Goal: Task Accomplishment & Management: Manage account settings

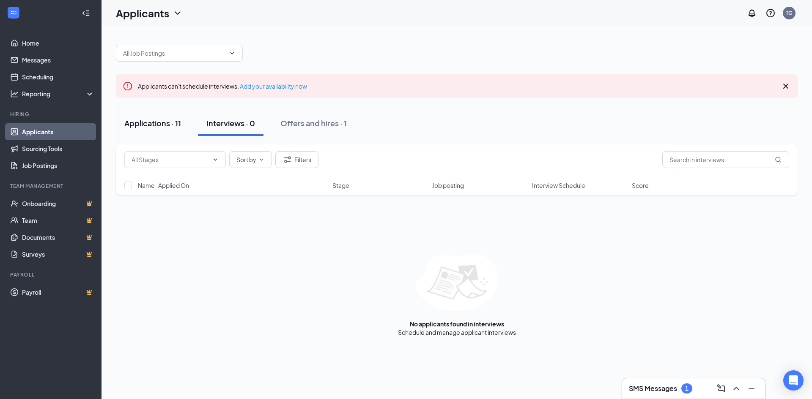
click at [149, 123] on div "Applications · 11" at bounding box center [152, 123] width 57 height 11
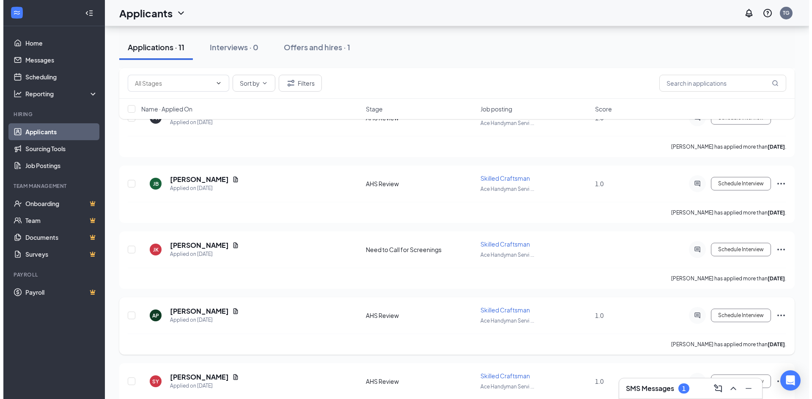
scroll to position [194, 0]
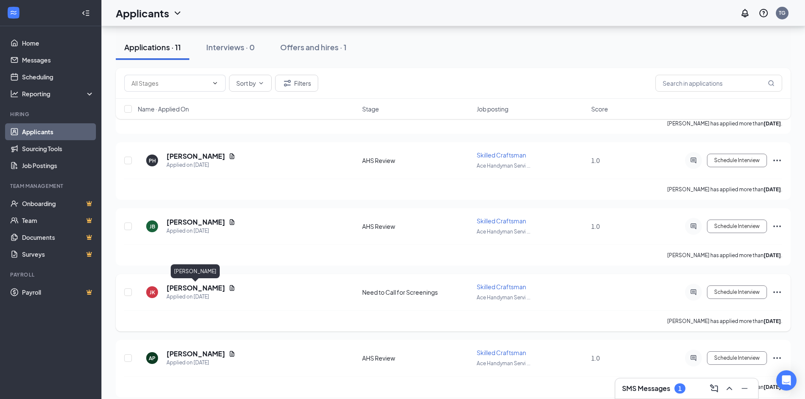
click at [195, 287] on h5 "[PERSON_NAME]" at bounding box center [196, 288] width 59 height 9
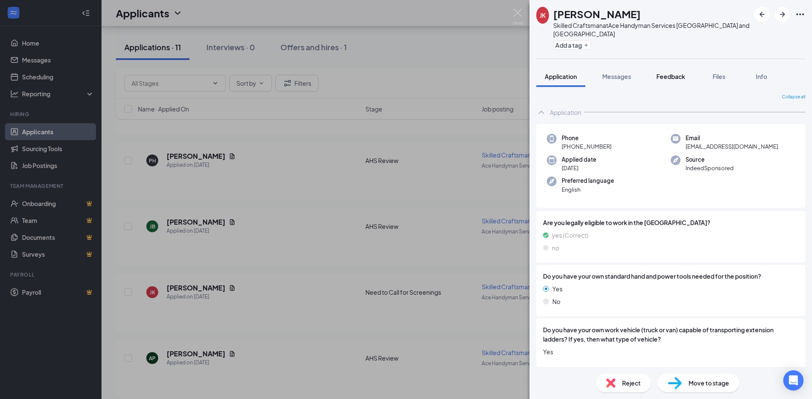
click at [675, 75] on span "Feedback" at bounding box center [670, 77] width 29 height 8
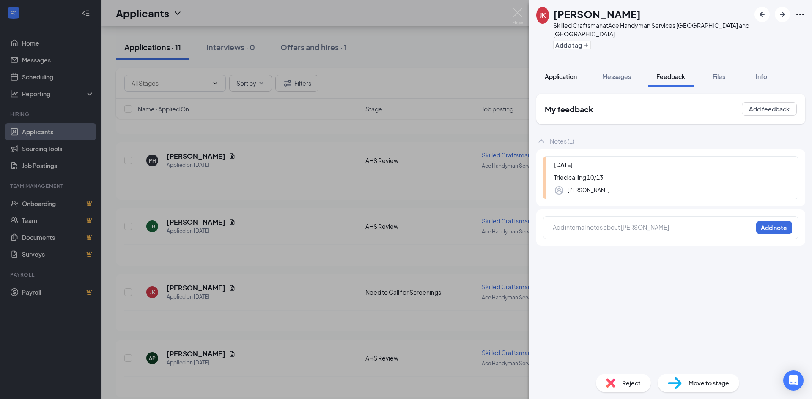
click at [561, 80] on span "Application" at bounding box center [560, 77] width 32 height 8
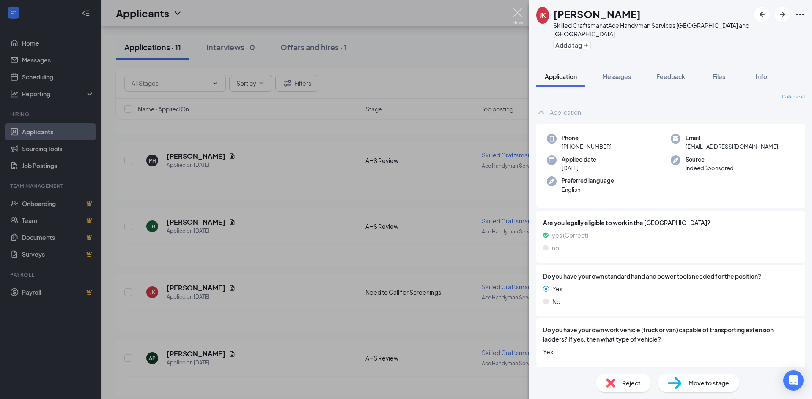
click at [516, 9] on img at bounding box center [517, 16] width 11 height 16
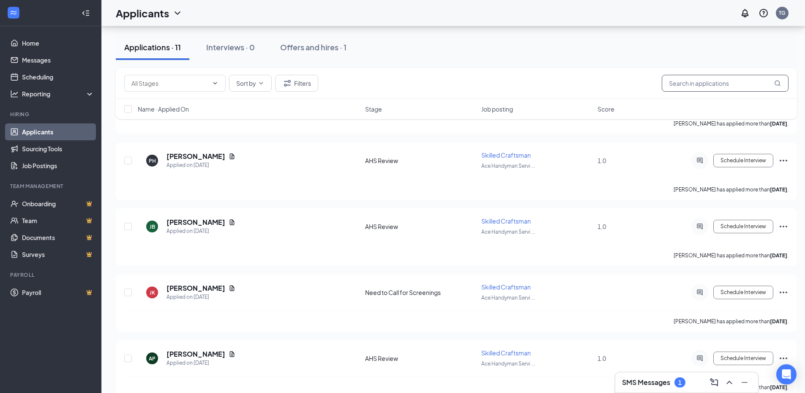
click at [700, 80] on input "text" at bounding box center [725, 83] width 127 height 17
click at [685, 80] on input "text" at bounding box center [725, 83] width 127 height 17
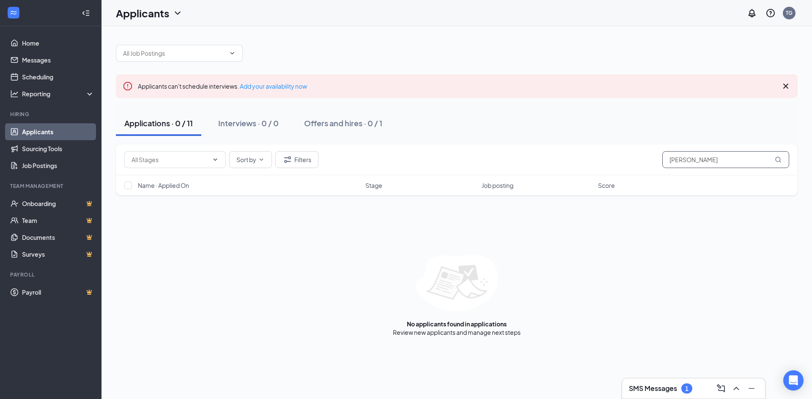
type input "Brandon"
click at [558, 120] on div "Applications · 0 / 11 Interviews · 0 / 0 Offers and hires · 0 / 1" at bounding box center [456, 123] width 681 height 25
click at [89, 95] on icon at bounding box center [91, 95] width 7 height 0
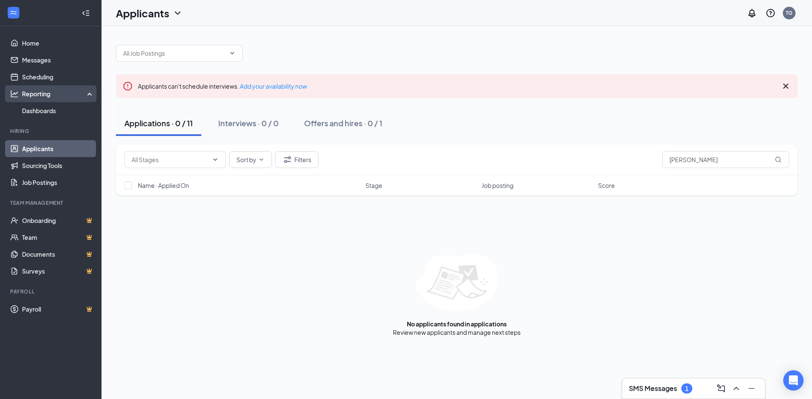
click at [89, 94] on div "Reporting" at bounding box center [58, 94] width 73 height 8
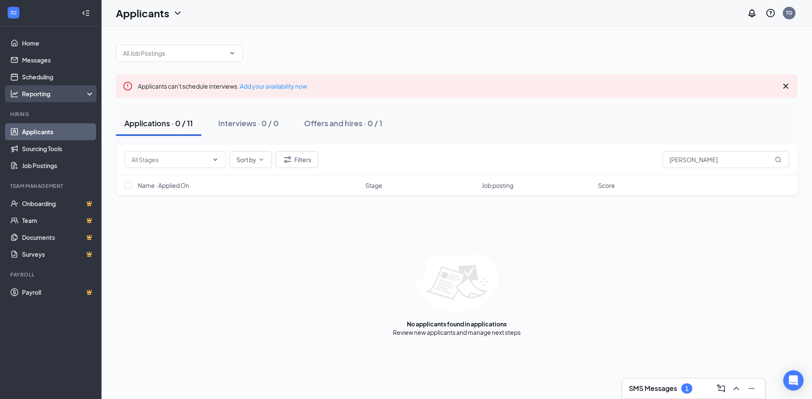
click at [77, 91] on div "Reporting" at bounding box center [58, 94] width 73 height 8
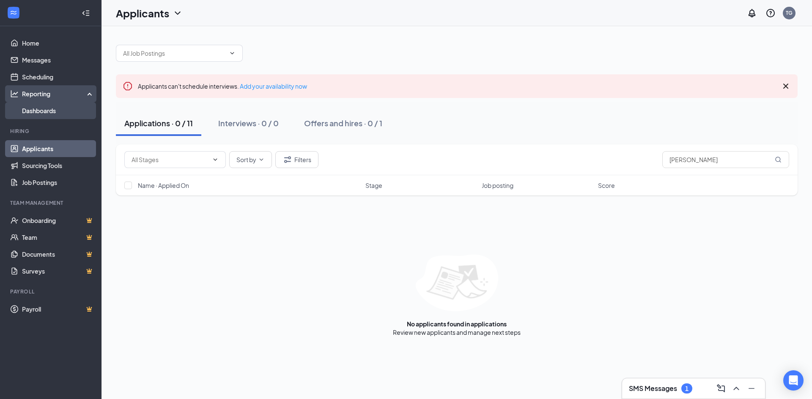
click at [47, 109] on link "Dashboards" at bounding box center [58, 110] width 72 height 17
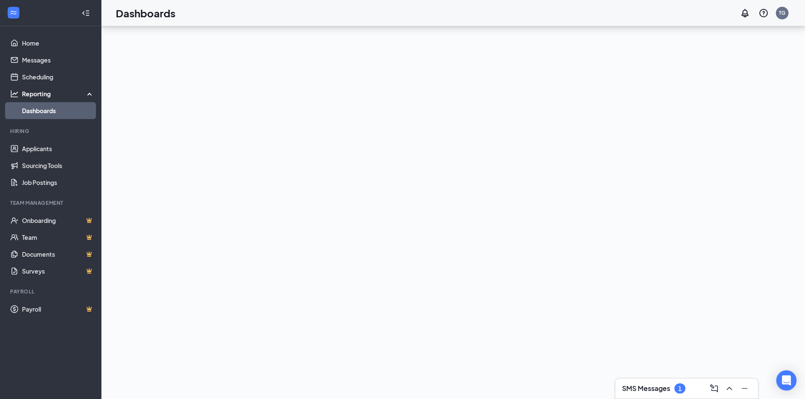
scroll to position [82, 0]
click at [91, 93] on div "Reporting" at bounding box center [58, 94] width 73 height 8
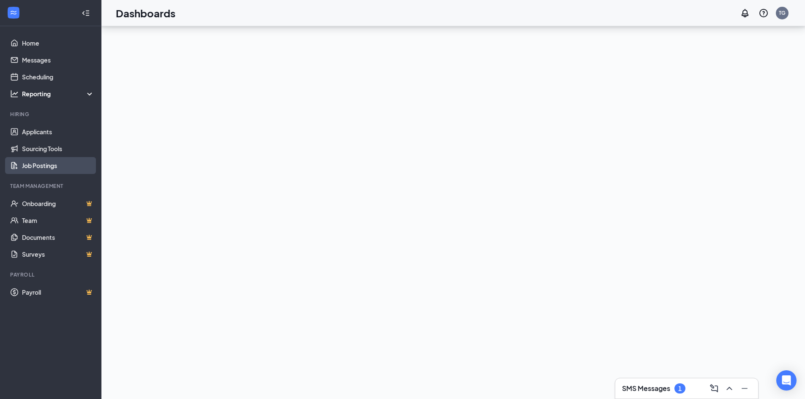
click at [48, 167] on link "Job Postings" at bounding box center [58, 165] width 72 height 17
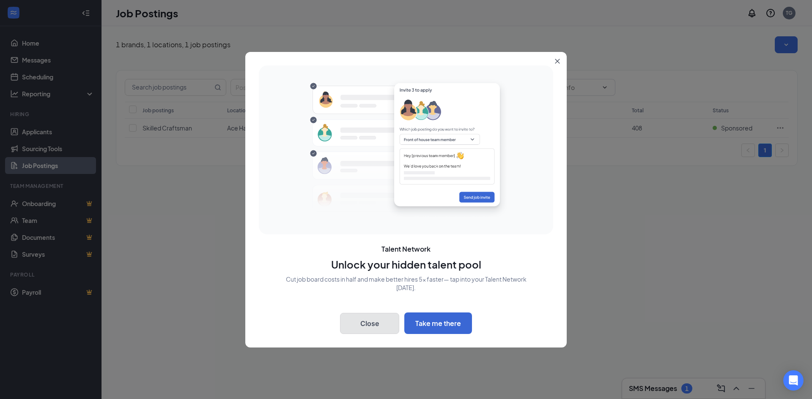
click at [369, 322] on button "Close" at bounding box center [369, 323] width 59 height 21
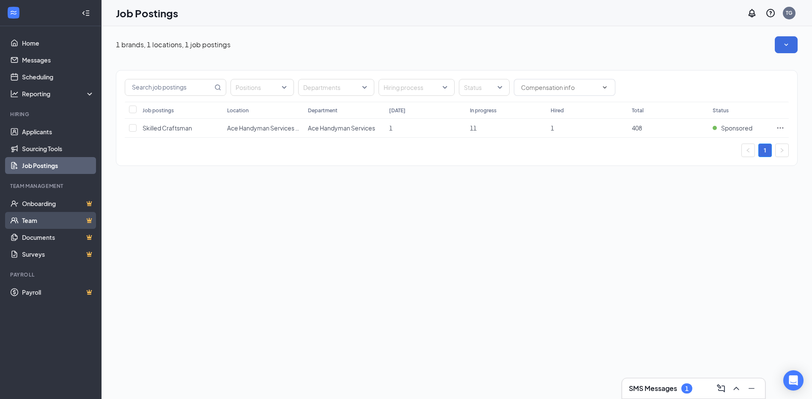
click at [39, 220] on link "Team" at bounding box center [58, 220] width 72 height 17
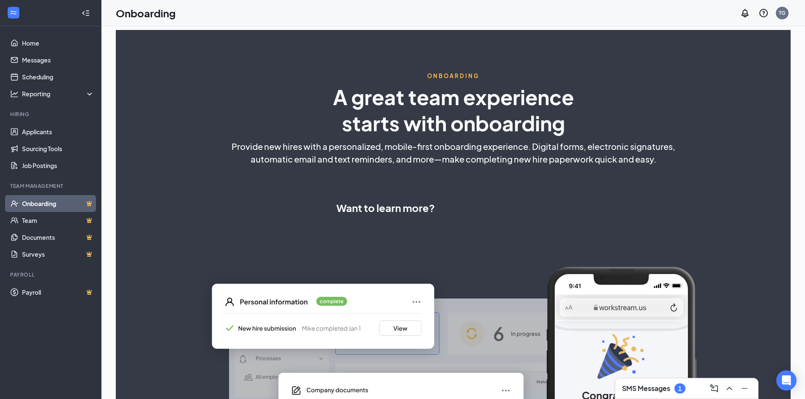
select select "US"
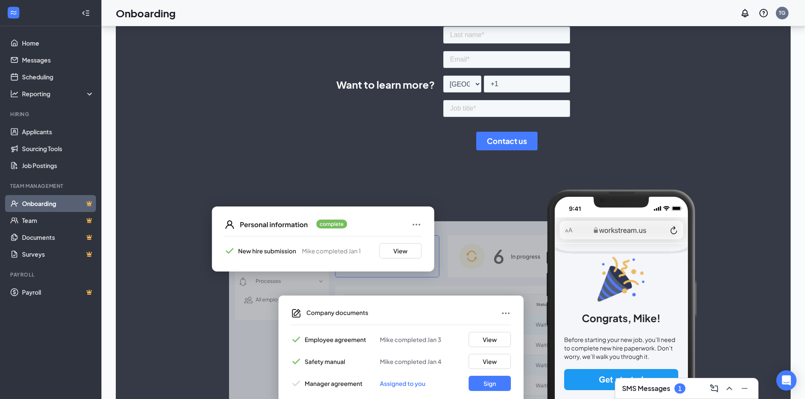
scroll to position [203, 0]
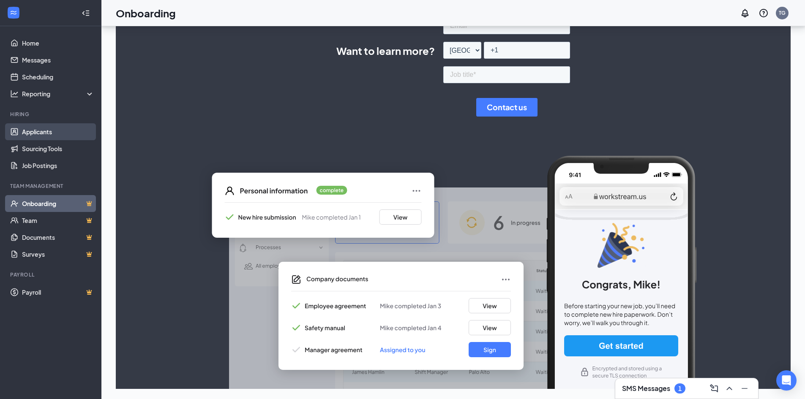
click at [43, 131] on link "Applicants" at bounding box center [58, 131] width 72 height 17
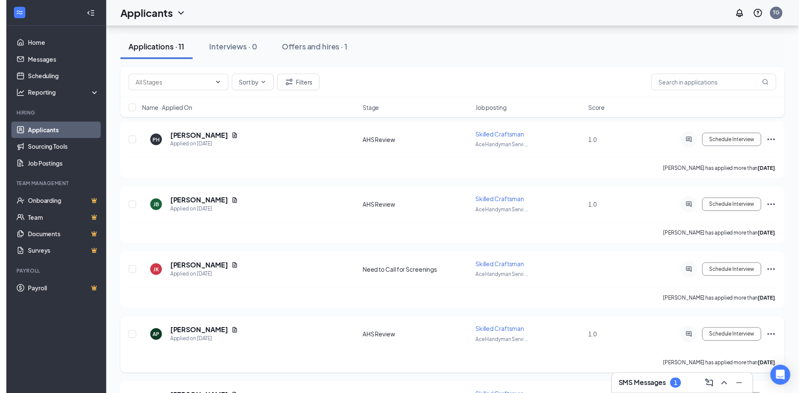
scroll to position [211, 0]
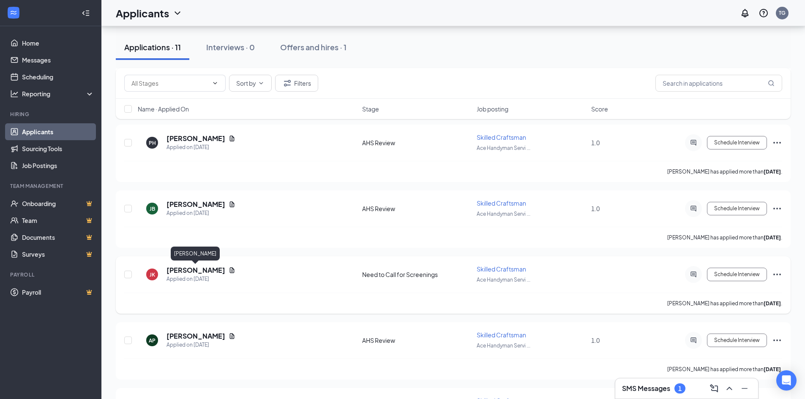
click at [207, 271] on h5 "[PERSON_NAME]" at bounding box center [196, 270] width 59 height 9
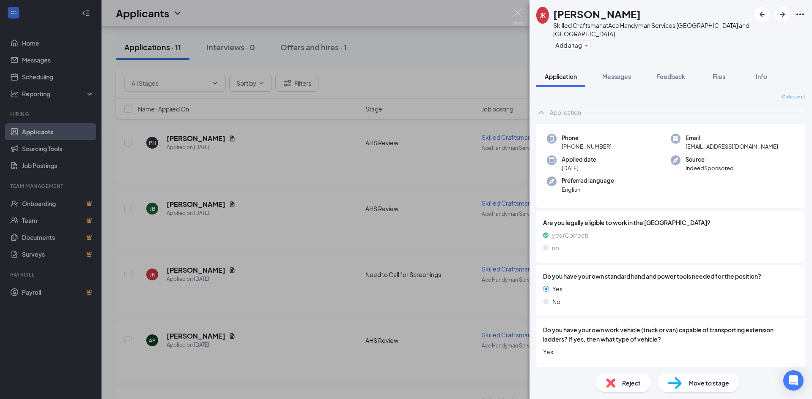
click at [611, 149] on div "Phone [PHONE_NUMBER]" at bounding box center [609, 142] width 124 height 17
drag, startPoint x: 609, startPoint y: 146, endPoint x: 569, endPoint y: 150, distance: 40.3
click at [569, 150] on div "Phone [PHONE_NUMBER]" at bounding box center [609, 142] width 124 height 17
copy span "[PHONE_NUMBER]"
click at [741, 153] on div "Phone [PHONE_NUMBER] Email [EMAIL_ADDRESS][DOMAIN_NAME] Applied date [DATE] Sou…" at bounding box center [670, 166] width 269 height 84
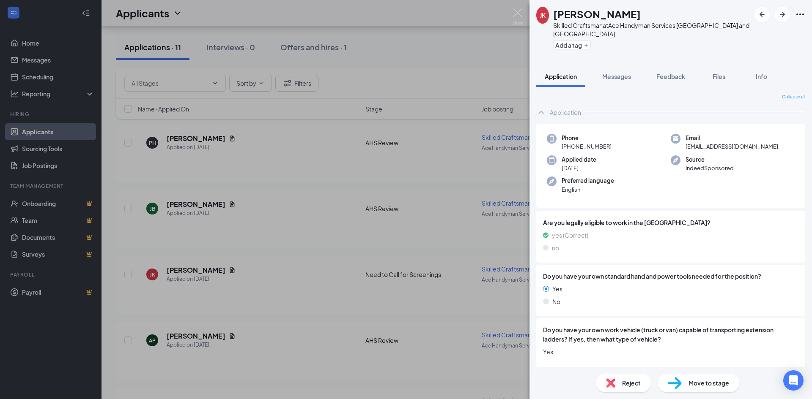
click at [740, 149] on div "Email [EMAIL_ADDRESS][DOMAIN_NAME]" at bounding box center [732, 142] width 124 height 17
drag, startPoint x: 738, startPoint y: 147, endPoint x: 683, endPoint y: 153, distance: 55.7
click at [683, 153] on div "Phone [PHONE_NUMBER] Email [EMAIL_ADDRESS][DOMAIN_NAME] Applied date [DATE] Sou…" at bounding box center [670, 166] width 269 height 84
copy span "[EMAIL_ADDRESS][DOMAIN_NAME]"
click at [675, 77] on span "Feedback" at bounding box center [670, 77] width 29 height 8
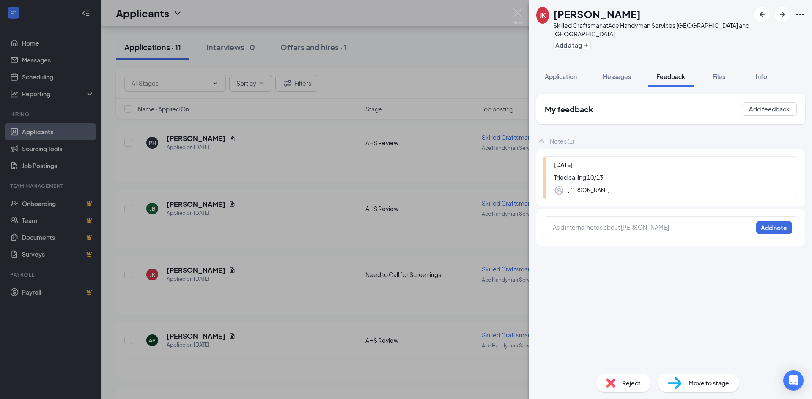
drag, startPoint x: 603, startPoint y: 229, endPoint x: 599, endPoint y: 237, distance: 8.3
click at [602, 229] on div at bounding box center [652, 227] width 199 height 9
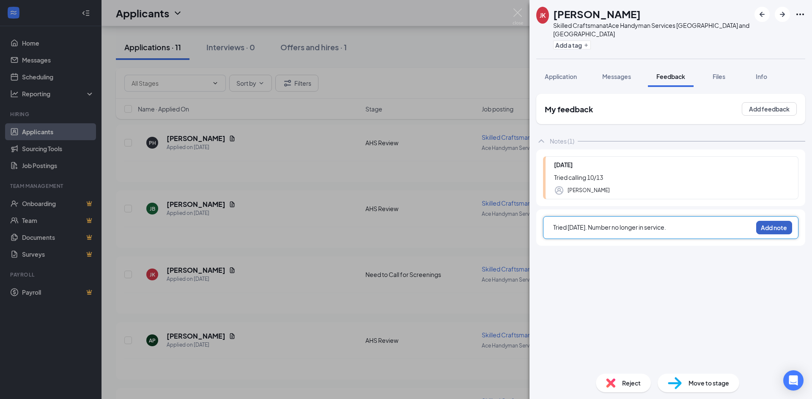
click at [767, 230] on button "Add note" at bounding box center [774, 228] width 36 height 14
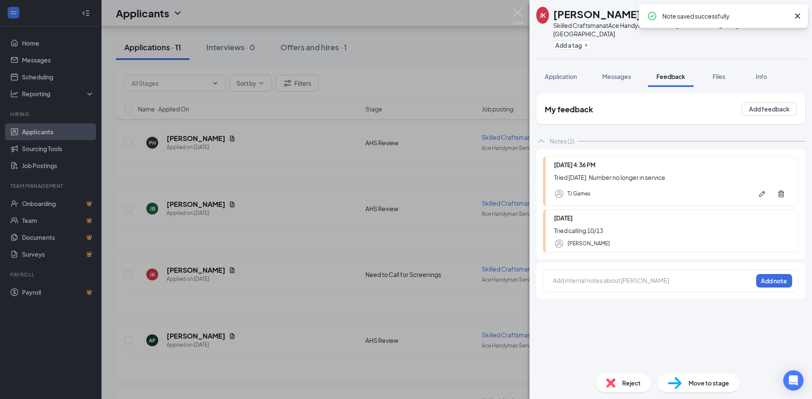
click at [466, 44] on div "[PERSON_NAME] [PERSON_NAME] Skilled Craftsman at Ace Handyman Services [GEOGRAP…" at bounding box center [406, 199] width 812 height 399
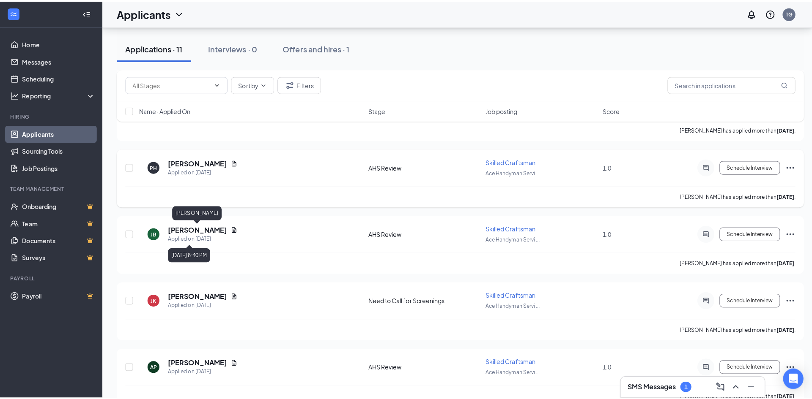
scroll to position [169, 0]
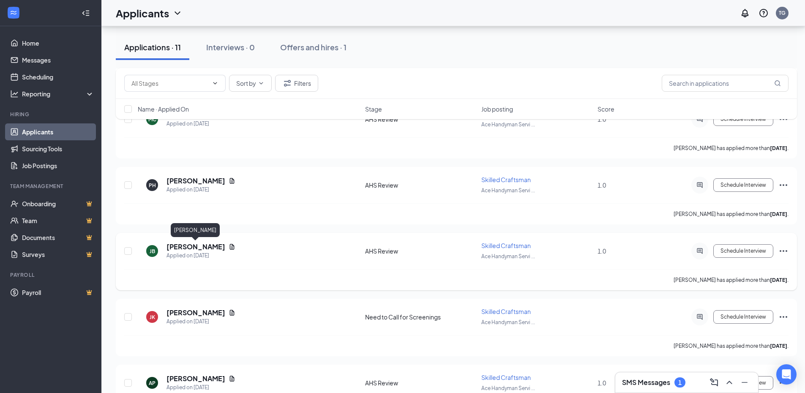
click at [193, 248] on h5 "[PERSON_NAME]" at bounding box center [196, 246] width 59 height 9
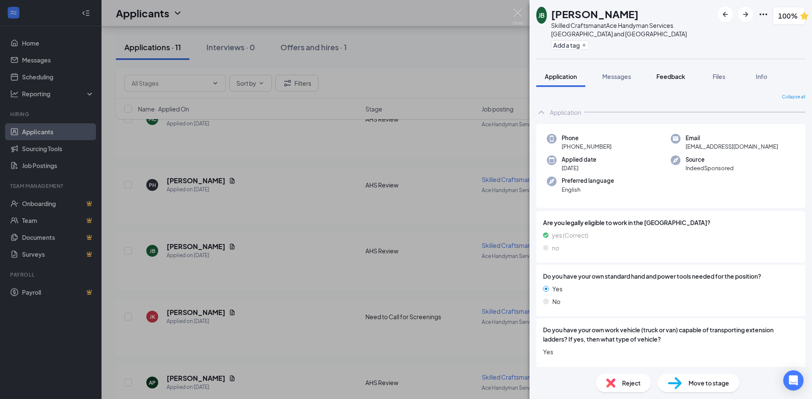
click at [668, 75] on span "Feedback" at bounding box center [670, 77] width 29 height 8
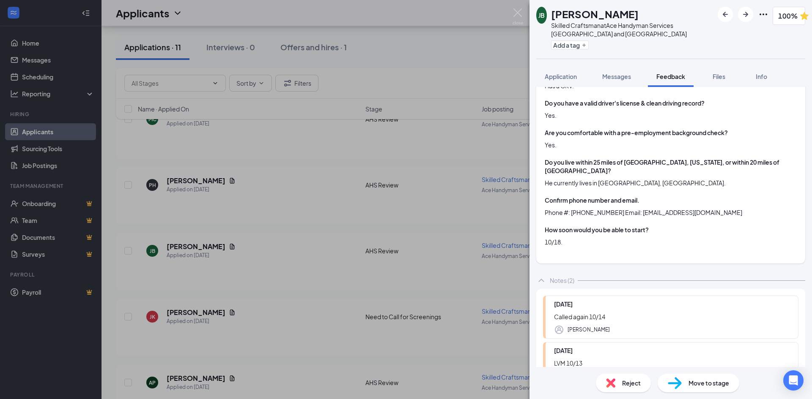
scroll to position [423, 0]
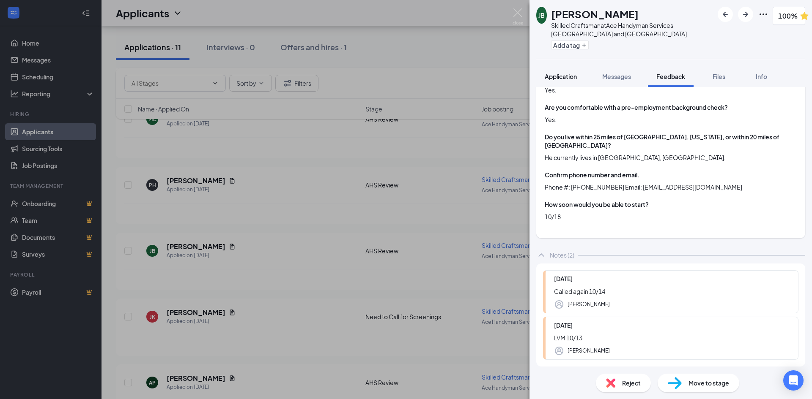
click at [561, 76] on span "Application" at bounding box center [560, 77] width 32 height 8
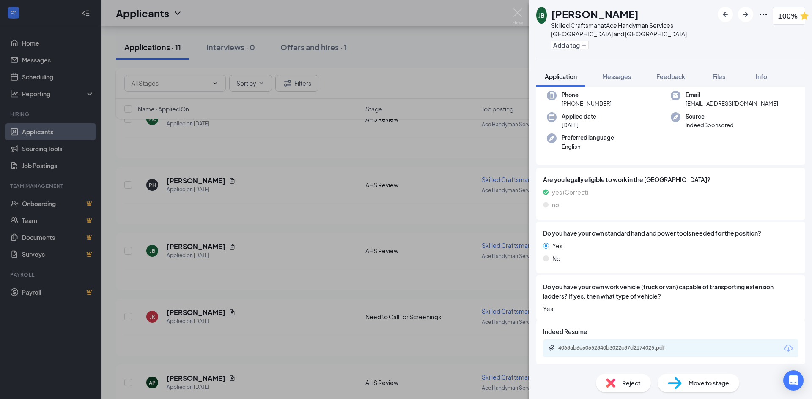
scroll to position [44, 0]
click at [606, 340] on div "4068ab6e60652840b3022c87d2174025.pdf" at bounding box center [615, 333] width 113 height 17
click at [606, 347] on div "4068ab6e60652840b3022c87d2174025.pdf" at bounding box center [617, 348] width 118 height 7
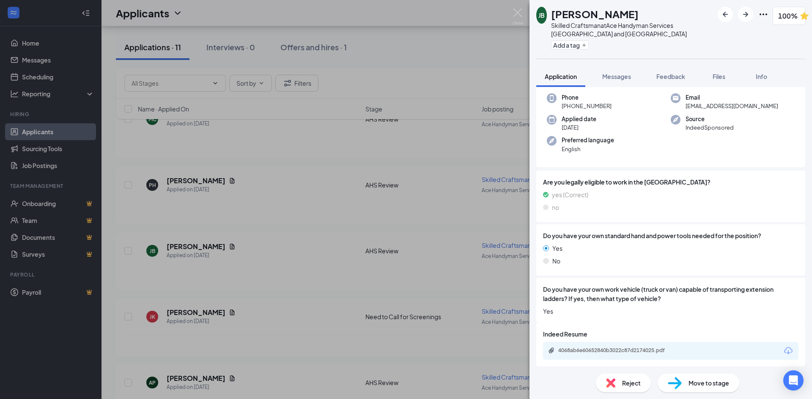
click at [611, 107] on div "Phone [PHONE_NUMBER]" at bounding box center [609, 101] width 124 height 17
drag, startPoint x: 608, startPoint y: 106, endPoint x: 569, endPoint y: 112, distance: 40.2
click at [569, 112] on div "Phone [PHONE_NUMBER] Email [EMAIL_ADDRESS][DOMAIN_NAME] Applied date [DATE] Sou…" at bounding box center [670, 126] width 269 height 84
copy span "[PHONE_NUMBER]"
click at [624, 118] on div "Applied date [DATE]" at bounding box center [609, 123] width 124 height 17
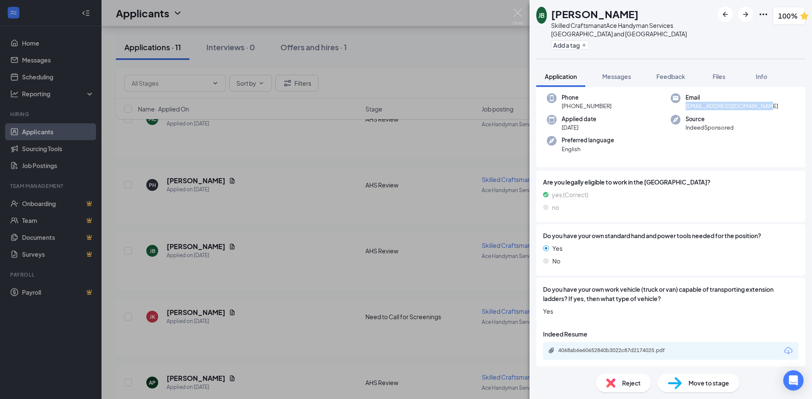
drag, startPoint x: 768, startPoint y: 106, endPoint x: 682, endPoint y: 112, distance: 86.0
click at [682, 112] on div "Phone [PHONE_NUMBER] Email [EMAIL_ADDRESS][DOMAIN_NAME] Applied date [DATE] Sou…" at bounding box center [670, 126] width 269 height 84
copy span "[EMAIL_ADDRESS][DOMAIN_NAME]"
click at [668, 77] on span "Feedback" at bounding box center [670, 77] width 29 height 8
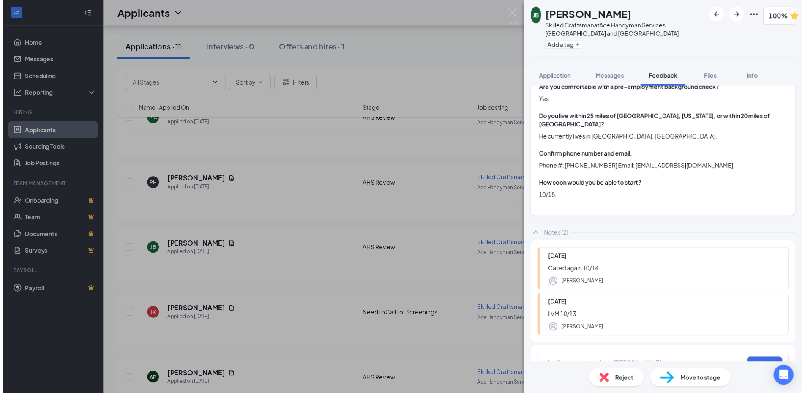
scroll to position [454, 0]
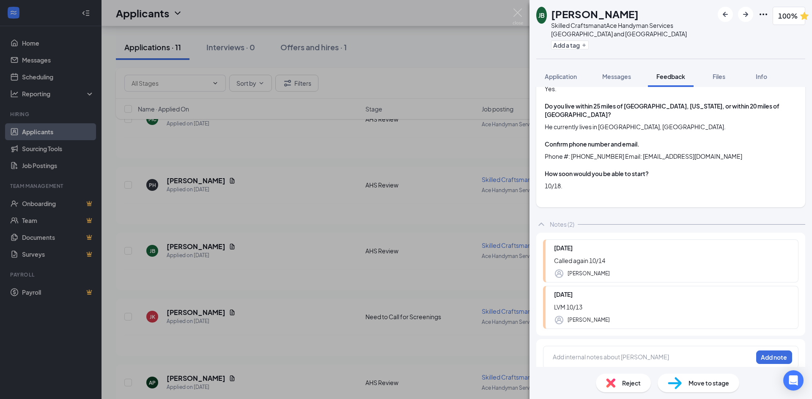
click at [602, 353] on div at bounding box center [652, 357] width 199 height 9
click at [773, 351] on button "Add note" at bounding box center [774, 358] width 36 height 14
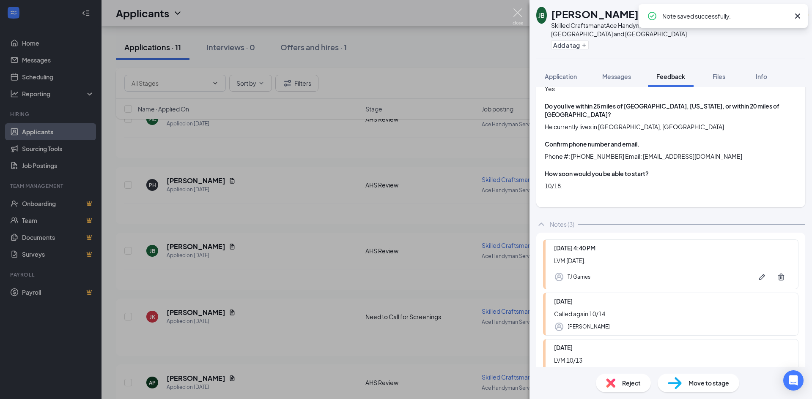
click at [518, 13] on img at bounding box center [517, 16] width 11 height 16
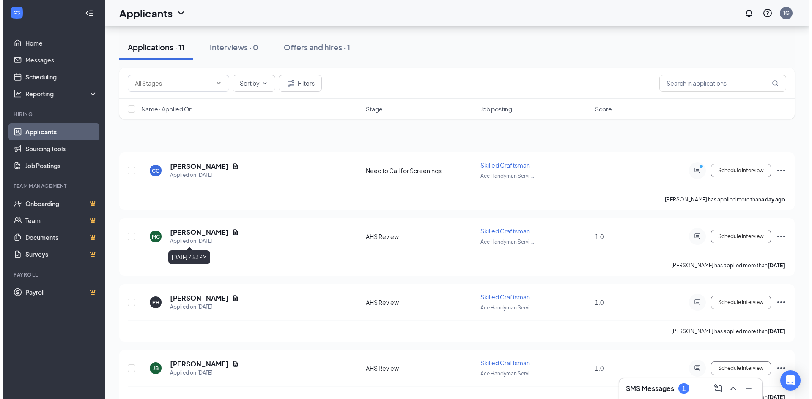
scroll to position [85, 0]
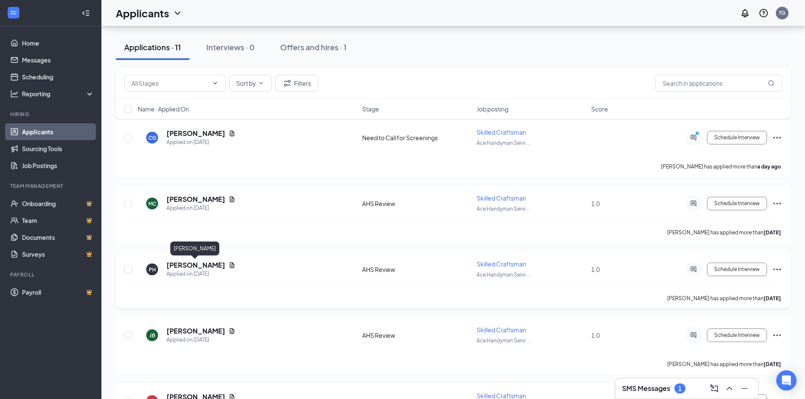
click at [204, 265] on h5 "[PERSON_NAME]" at bounding box center [196, 265] width 59 height 9
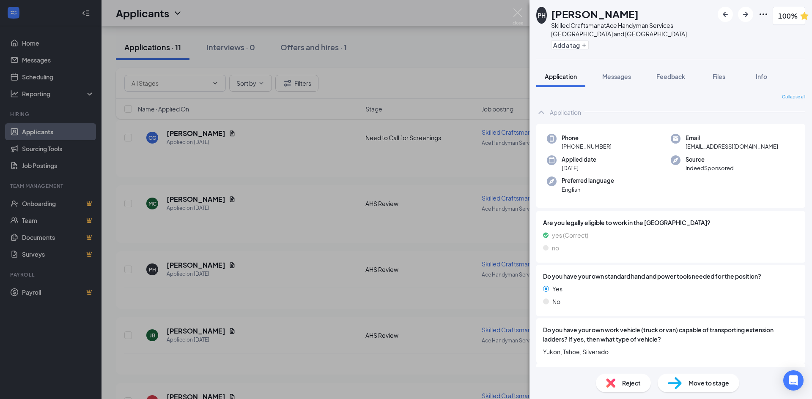
drag, startPoint x: 611, startPoint y: 146, endPoint x: 569, endPoint y: 152, distance: 42.7
click at [569, 152] on div "Phone [PHONE_NUMBER] Email [EMAIL_ADDRESS][DOMAIN_NAME] Applied date [DATE] Sou…" at bounding box center [670, 166] width 269 height 84
copy span "[PHONE_NUMBER]"
click at [745, 151] on div "Email [EMAIL_ADDRESS][DOMAIN_NAME]" at bounding box center [732, 142] width 124 height 17
drag, startPoint x: 741, startPoint y: 147, endPoint x: 683, endPoint y: 150, distance: 58.4
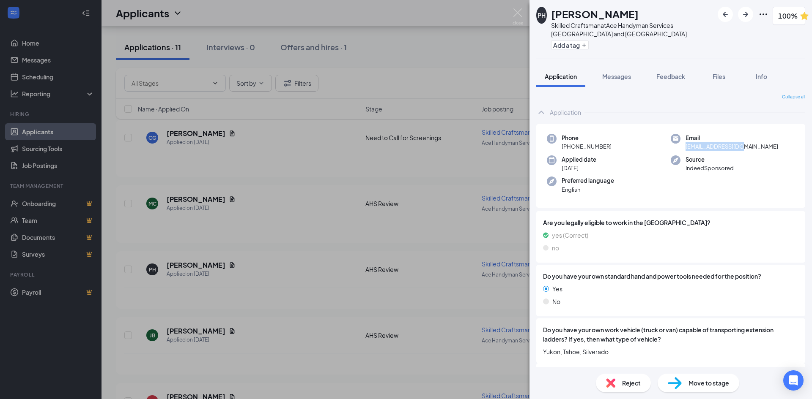
click at [683, 150] on div "Email [EMAIL_ADDRESS][DOMAIN_NAME]" at bounding box center [732, 142] width 124 height 17
copy span "[EMAIL_ADDRESS][DOMAIN_NAME]"
click at [663, 77] on span "Feedback" at bounding box center [670, 77] width 29 height 8
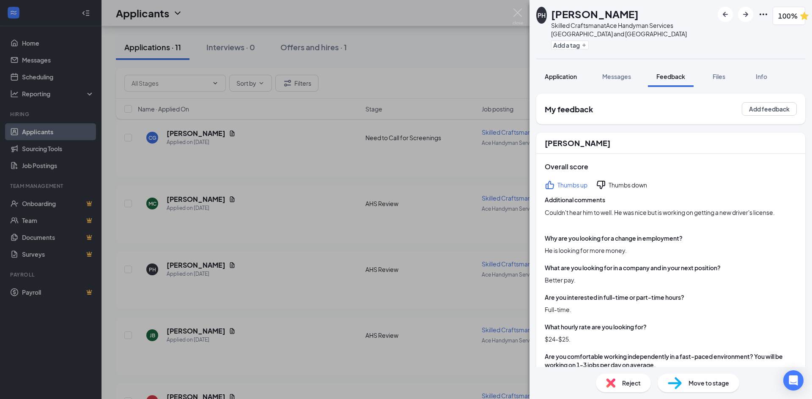
click at [568, 76] on span "Application" at bounding box center [560, 77] width 32 height 8
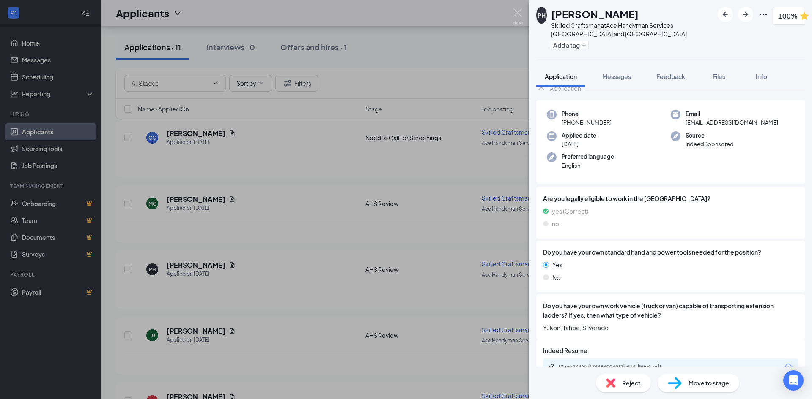
scroll to position [44, 0]
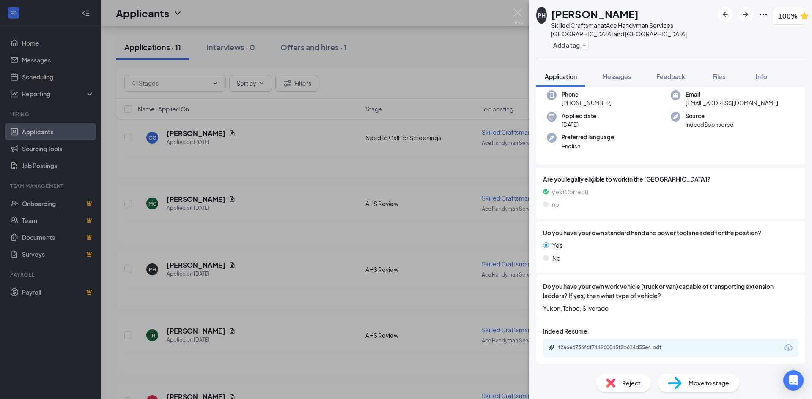
click at [633, 347] on div "f2a6e4736fdf744960045f2b614d55e4.pdf" at bounding box center [617, 348] width 118 height 7
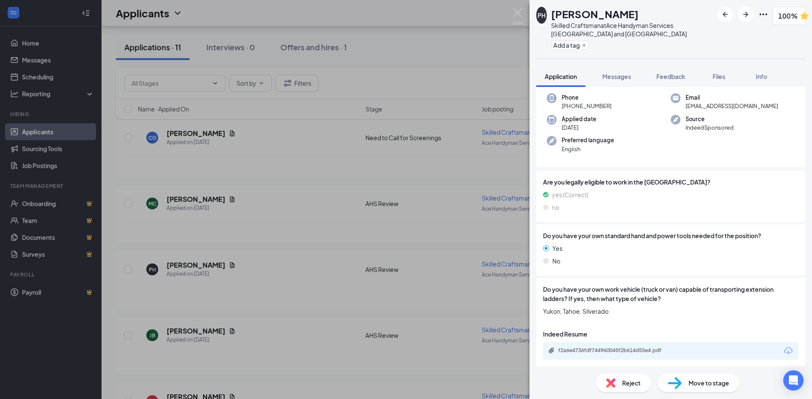
click at [626, 383] on span "Reject" at bounding box center [631, 383] width 19 height 9
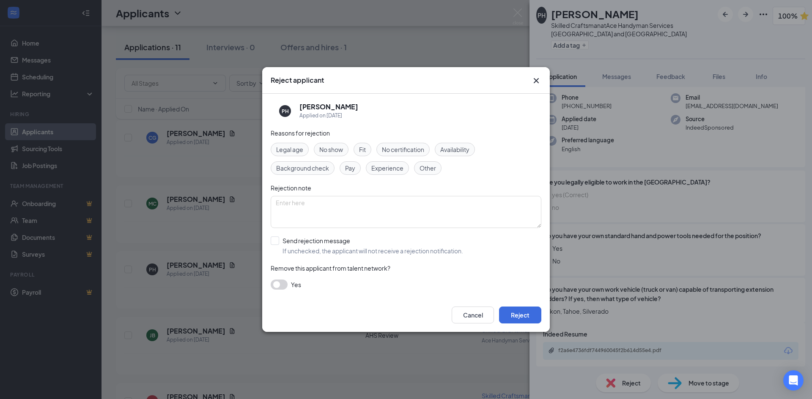
click at [424, 169] on span "Other" at bounding box center [427, 168] width 16 height 9
click at [295, 202] on textarea at bounding box center [406, 212] width 271 height 32
type textarea "No driver's license."
click at [518, 314] on button "Reject" at bounding box center [520, 315] width 42 height 17
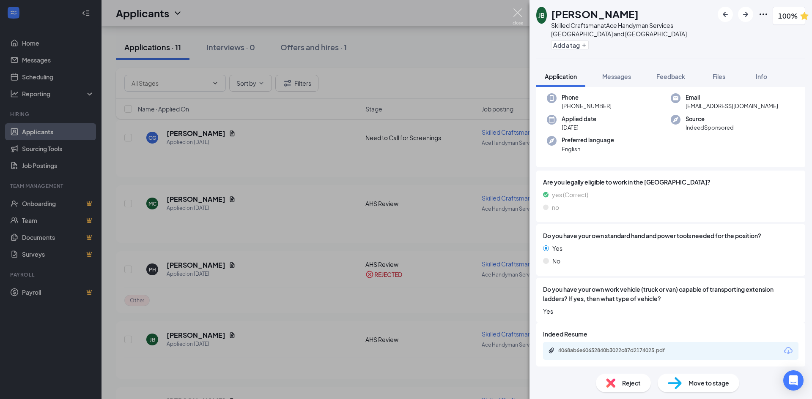
click at [518, 12] on img at bounding box center [517, 16] width 11 height 16
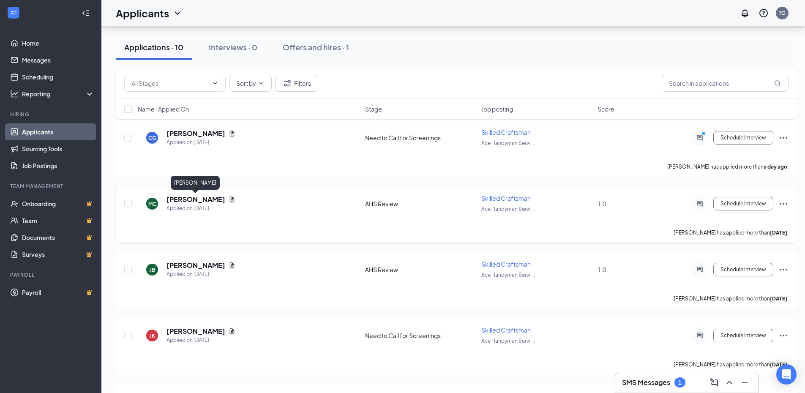
click at [200, 198] on h5 "[PERSON_NAME]" at bounding box center [196, 199] width 59 height 9
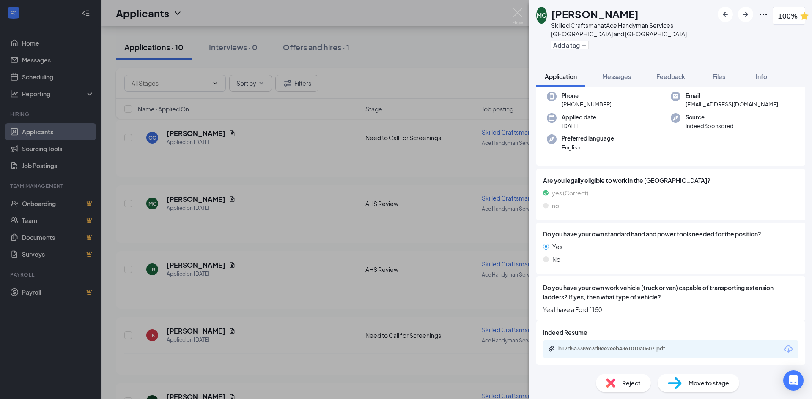
scroll to position [44, 0]
click at [664, 78] on span "Feedback" at bounding box center [670, 77] width 29 height 8
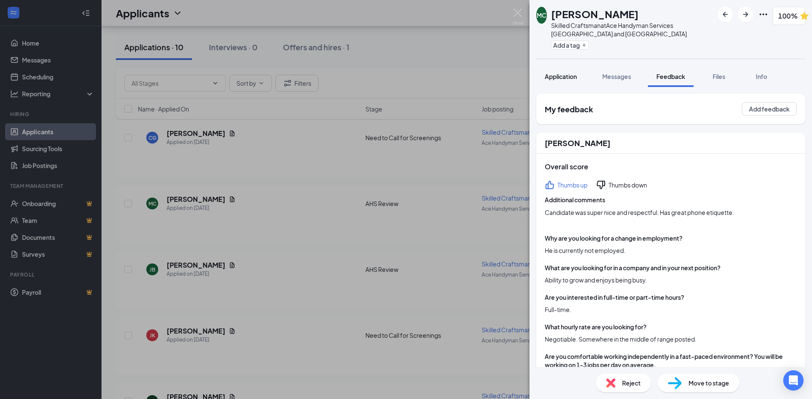
click at [561, 78] on span "Application" at bounding box center [560, 77] width 32 height 8
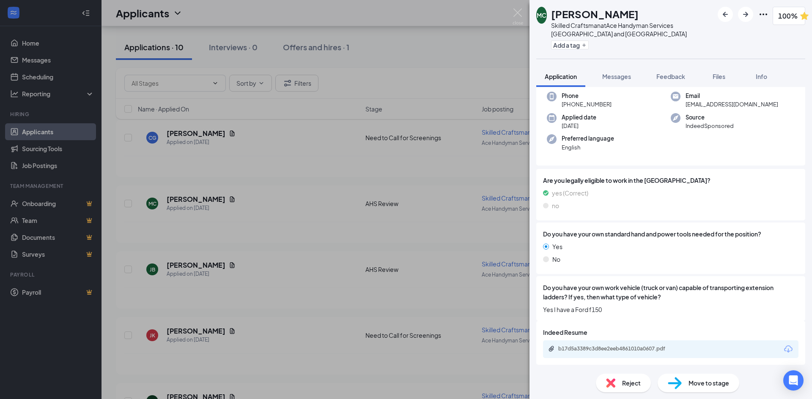
scroll to position [44, 0]
click at [648, 347] on div "b17d5a3389c3d8ee2eeb4861010a0607.pdf" at bounding box center [617, 348] width 118 height 7
click at [612, 106] on div "Phone [PHONE_NUMBER]" at bounding box center [609, 101] width 124 height 17
drag, startPoint x: 611, startPoint y: 106, endPoint x: 569, endPoint y: 111, distance: 41.7
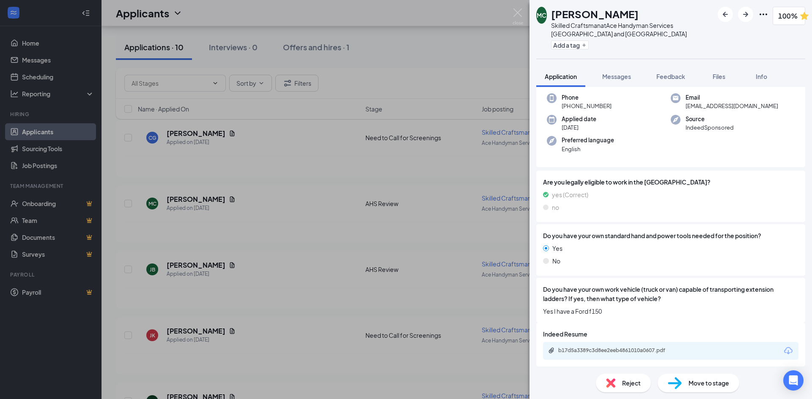
click at [569, 111] on div "Phone [PHONE_NUMBER] Email [EMAIL_ADDRESS][DOMAIN_NAME] Applied date [DATE] Sou…" at bounding box center [670, 126] width 269 height 84
copy span "[PHONE_NUMBER]"
click at [752, 107] on div "Email [EMAIL_ADDRESS][DOMAIN_NAME]" at bounding box center [732, 101] width 124 height 17
drag, startPoint x: 750, startPoint y: 107, endPoint x: 683, endPoint y: 109, distance: 67.3
click at [683, 109] on div "Email [EMAIL_ADDRESS][DOMAIN_NAME]" at bounding box center [732, 101] width 124 height 17
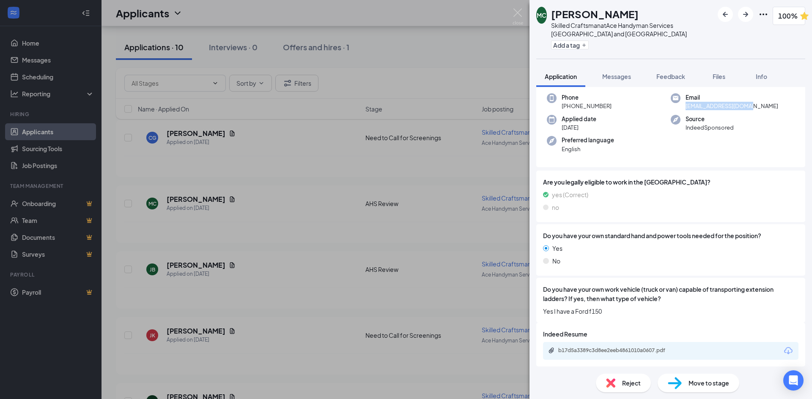
copy span "[EMAIL_ADDRESS][DOMAIN_NAME]"
click at [678, 75] on span "Feedback" at bounding box center [670, 77] width 29 height 8
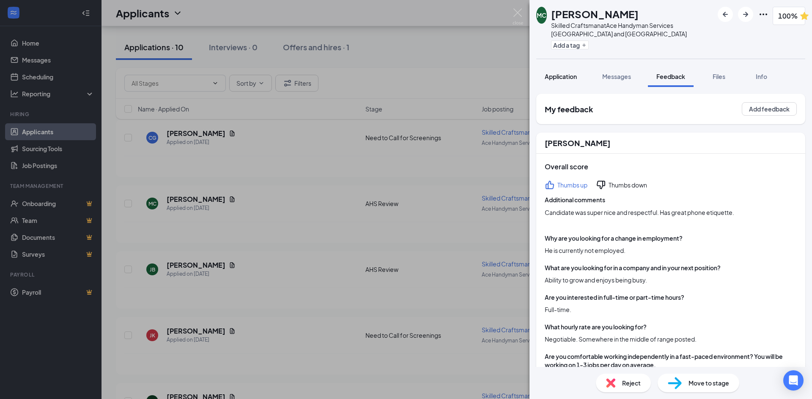
click at [571, 79] on span "Application" at bounding box center [560, 77] width 32 height 8
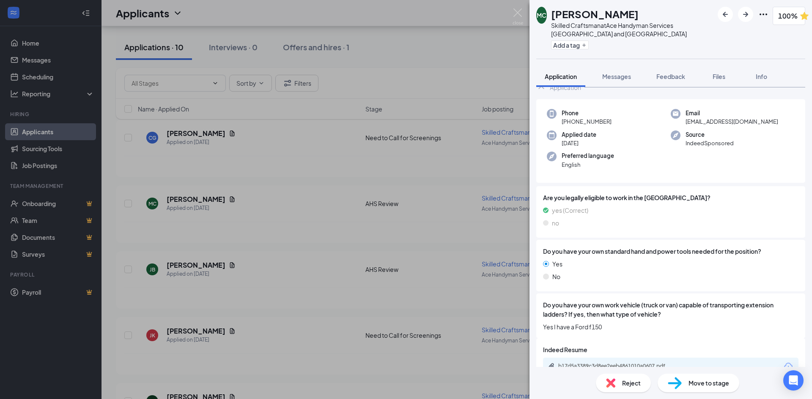
scroll to position [44, 0]
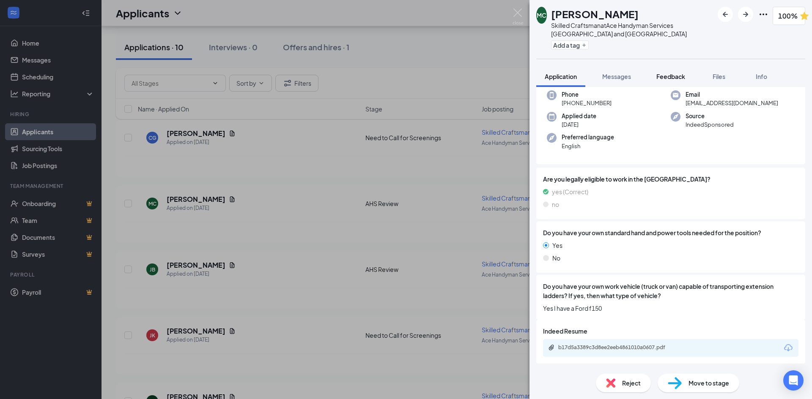
click at [662, 75] on span "Feedback" at bounding box center [670, 77] width 29 height 8
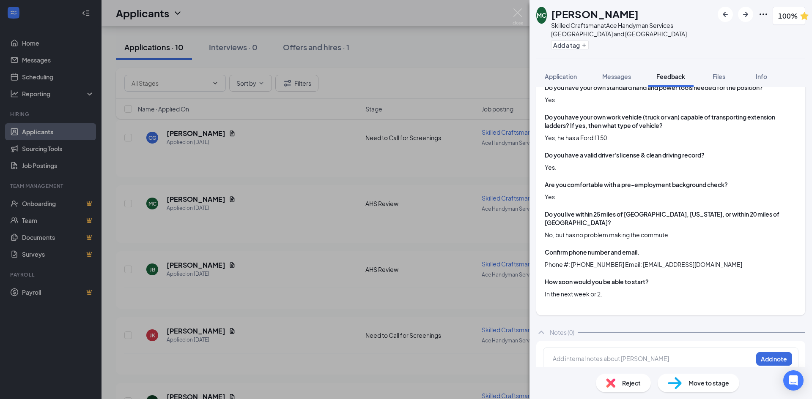
scroll to position [347, 0]
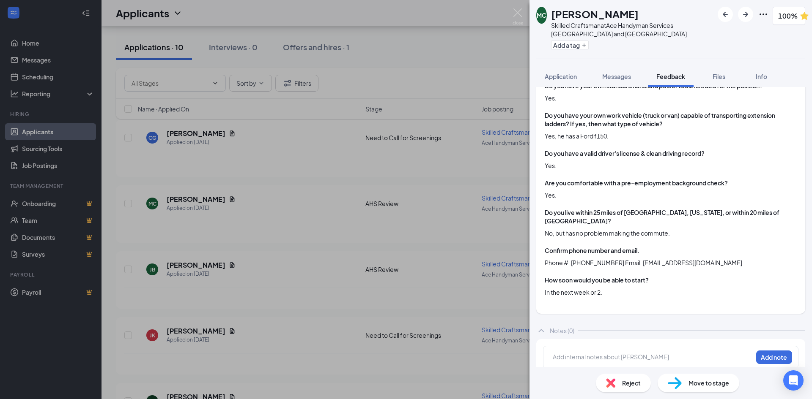
click at [611, 353] on div at bounding box center [652, 357] width 199 height 9
click at [764, 351] on button "Add note" at bounding box center [774, 358] width 36 height 14
click at [634, 380] on span "Reject" at bounding box center [631, 383] width 19 height 9
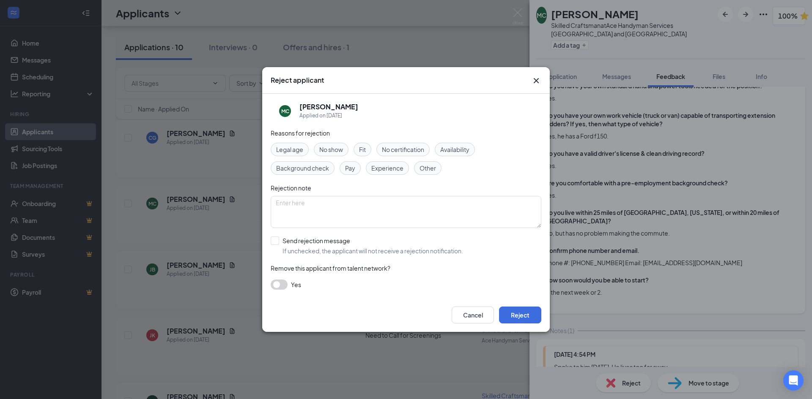
click at [432, 170] on span "Other" at bounding box center [427, 168] width 16 height 9
click at [308, 209] on textarea at bounding box center [406, 212] width 271 height 32
type textarea "Lives too far away."
click at [521, 315] on button "Reject" at bounding box center [520, 315] width 42 height 17
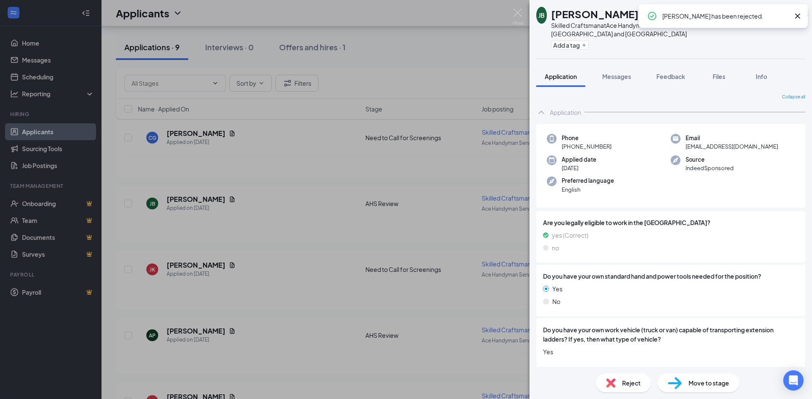
click at [796, 15] on icon "Cross" at bounding box center [797, 16] width 5 height 5
click at [520, 14] on img at bounding box center [517, 16] width 11 height 16
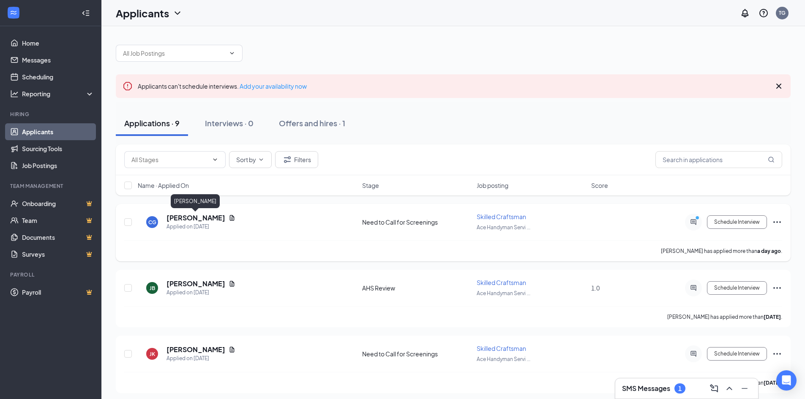
click at [202, 219] on h5 "[PERSON_NAME]" at bounding box center [196, 217] width 59 height 9
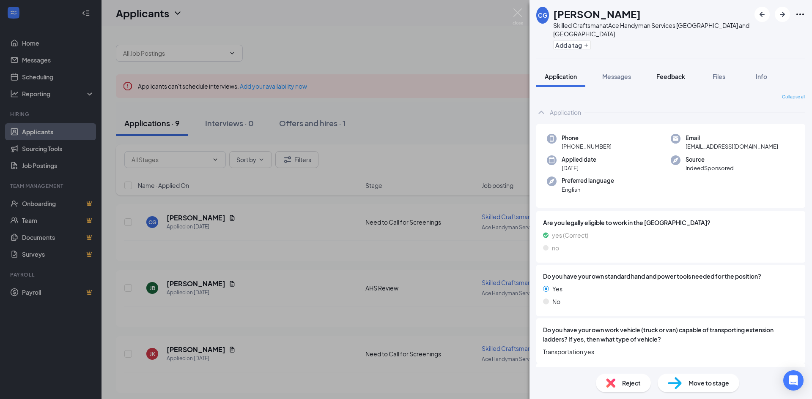
click at [661, 75] on span "Feedback" at bounding box center [670, 77] width 29 height 8
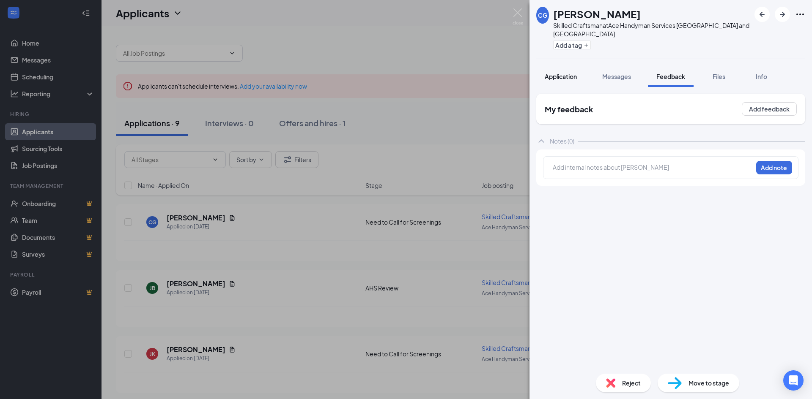
click at [550, 79] on span "Application" at bounding box center [560, 77] width 32 height 8
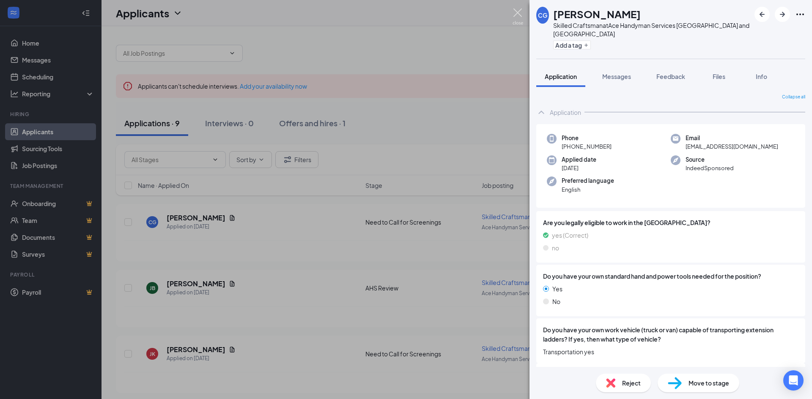
click at [518, 11] on img at bounding box center [517, 16] width 11 height 16
